Goal: Information Seeking & Learning: Understand process/instructions

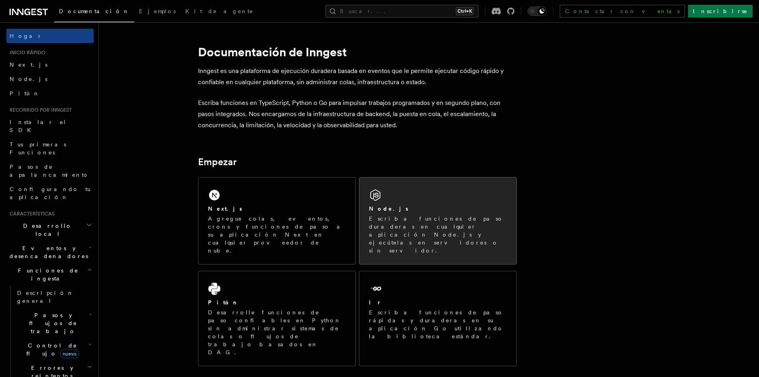
click at [436, 205] on div "Node.js Escriba funciones de paso duraderas en cualquier aplicación Node.js y e…" at bounding box center [437, 220] width 157 height 86
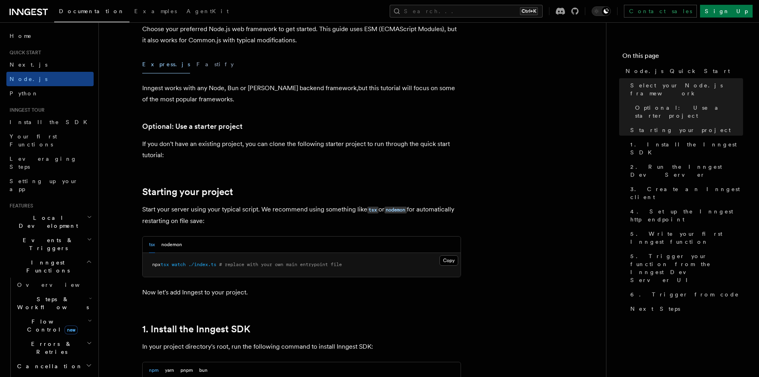
scroll to position [239, 0]
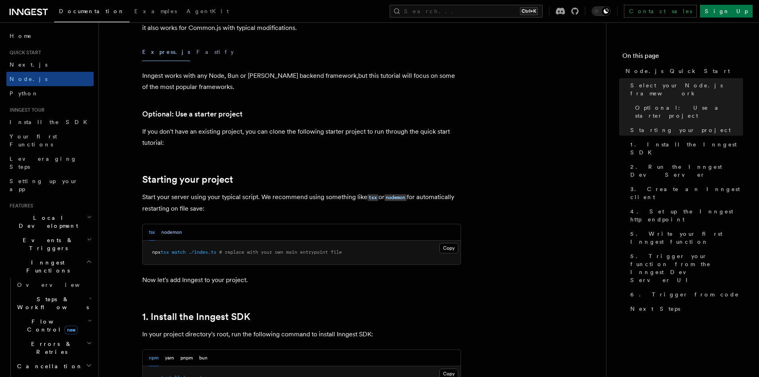
click at [173, 234] on button "nodemon" at bounding box center [171, 232] width 21 height 16
click at [152, 234] on button "tsx" at bounding box center [152, 232] width 6 height 16
click at [170, 233] on button "nodemon" at bounding box center [171, 232] width 21 height 16
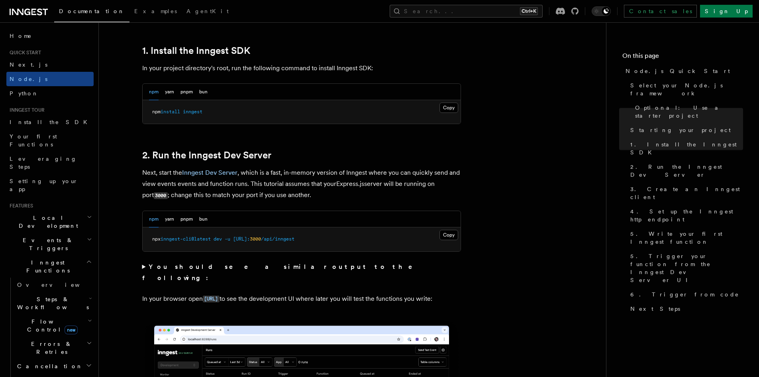
scroll to position [518, 0]
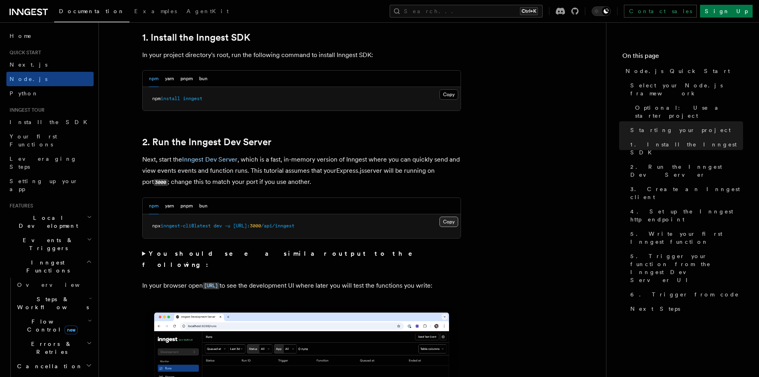
click at [447, 223] on button "Copy Copied" at bounding box center [449, 221] width 19 height 10
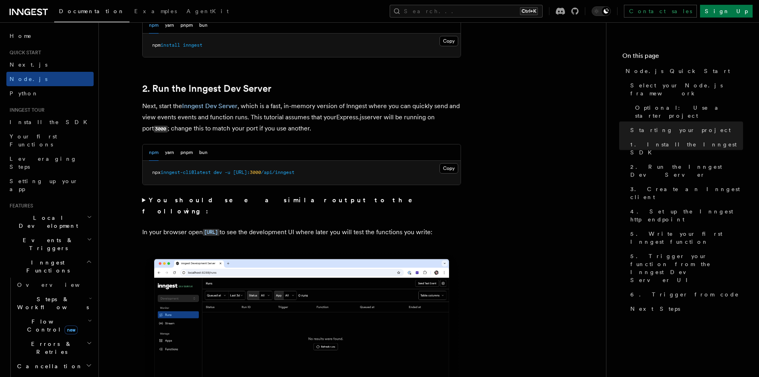
scroll to position [638, 0]
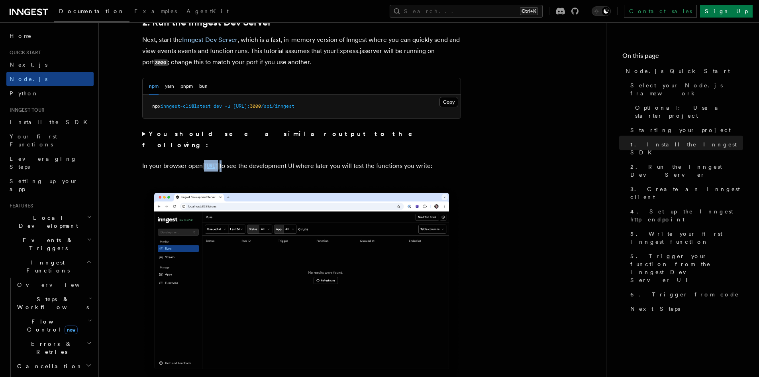
drag, startPoint x: 202, startPoint y: 154, endPoint x: 268, endPoint y: 151, distance: 66.2
click at [268, 160] on p "In your browser open [URL] to see the development UI where later you will test …" at bounding box center [301, 166] width 319 height 12
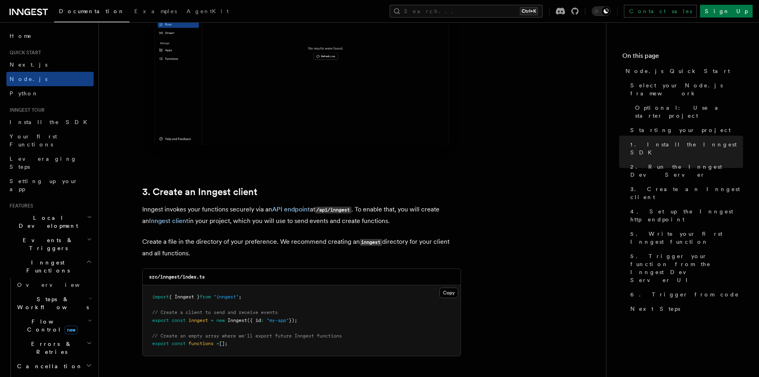
scroll to position [956, 0]
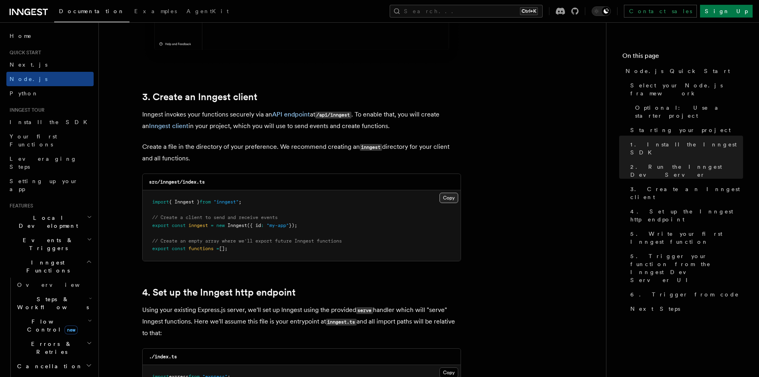
click at [450, 198] on button "Copy Copied" at bounding box center [449, 197] width 19 height 10
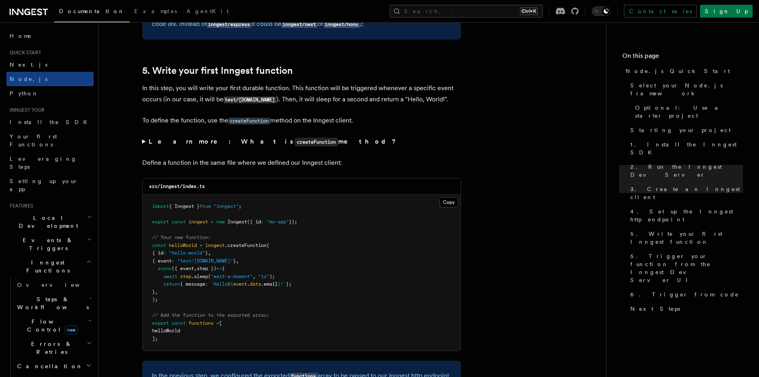
scroll to position [1514, 0]
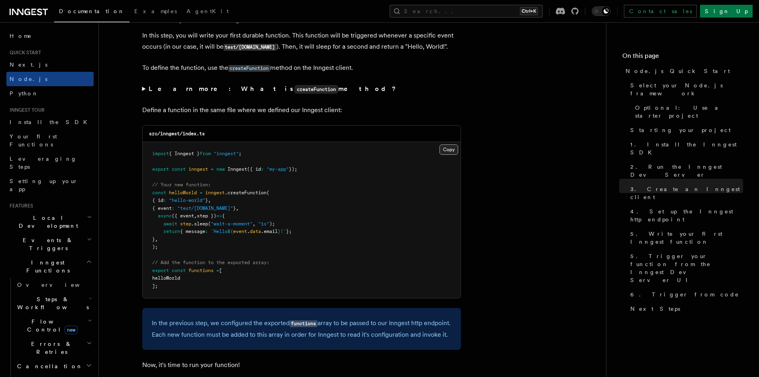
click at [445, 149] on button "Copy Copied" at bounding box center [449, 149] width 19 height 10
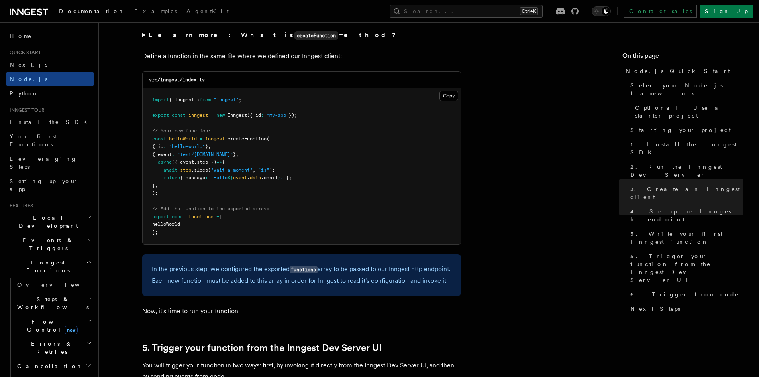
scroll to position [1554, 0]
